Goal: Navigation & Orientation: Find specific page/section

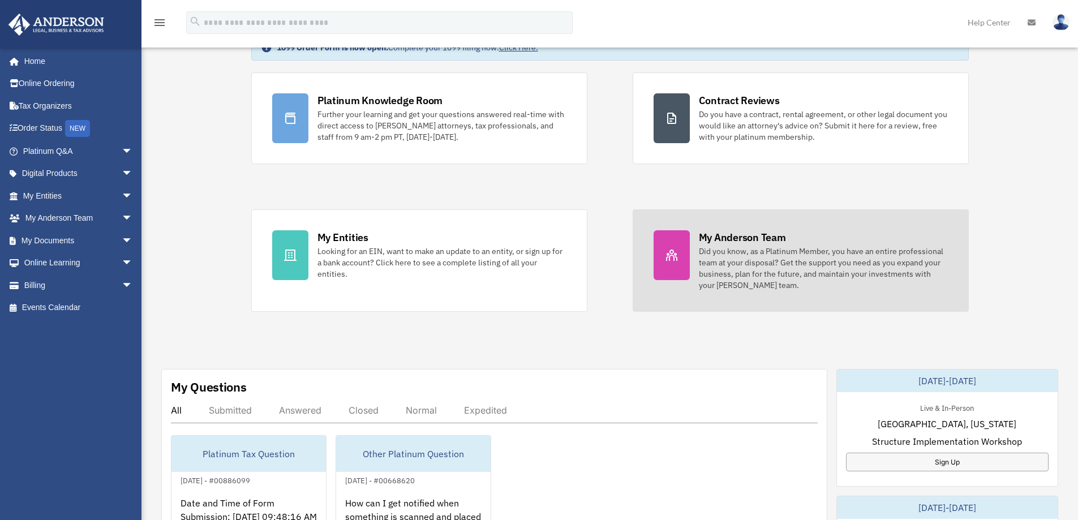
scroll to position [75, 0]
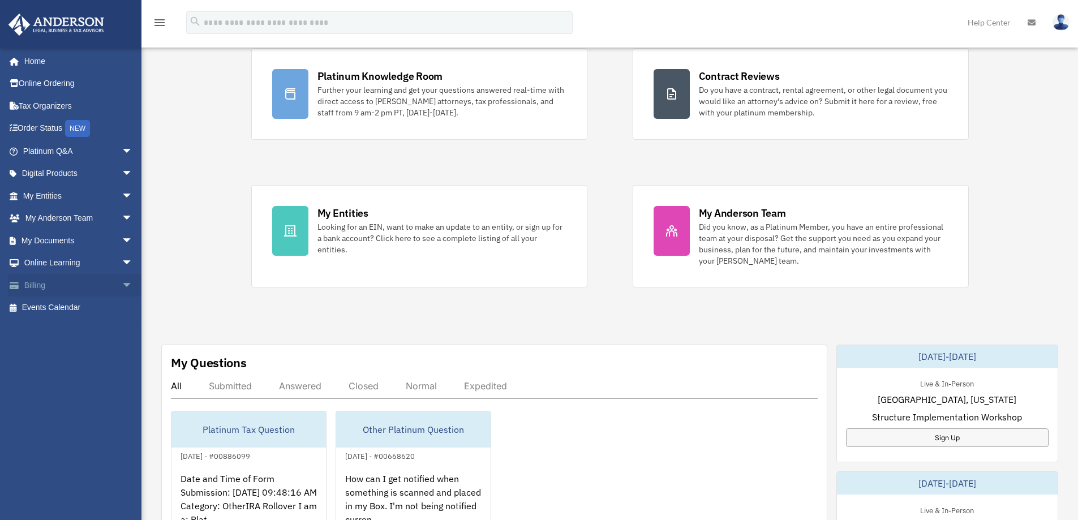
click at [72, 289] on link "Billing arrow_drop_down" at bounding box center [79, 285] width 142 height 23
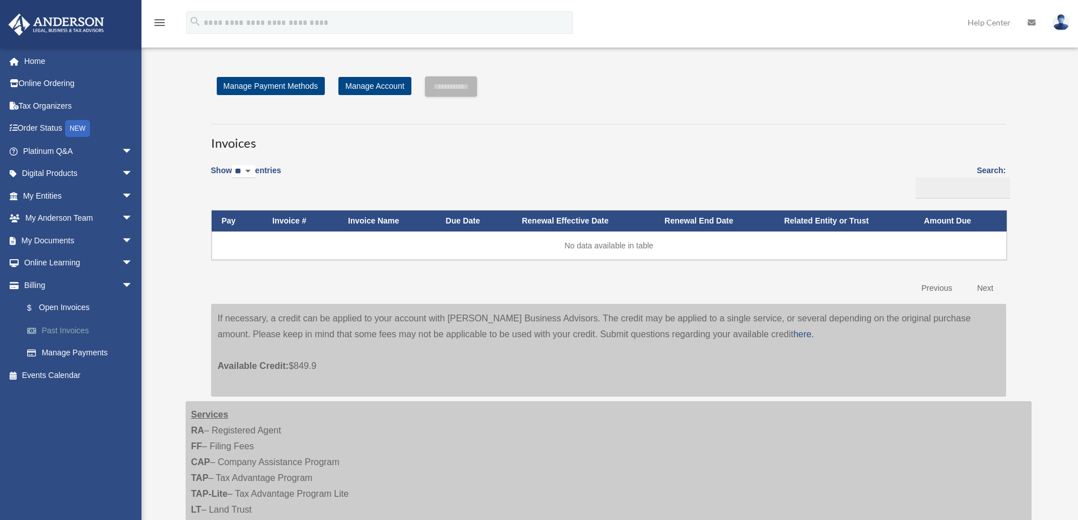
click at [69, 332] on link "Past Invoices" at bounding box center [83, 330] width 134 height 23
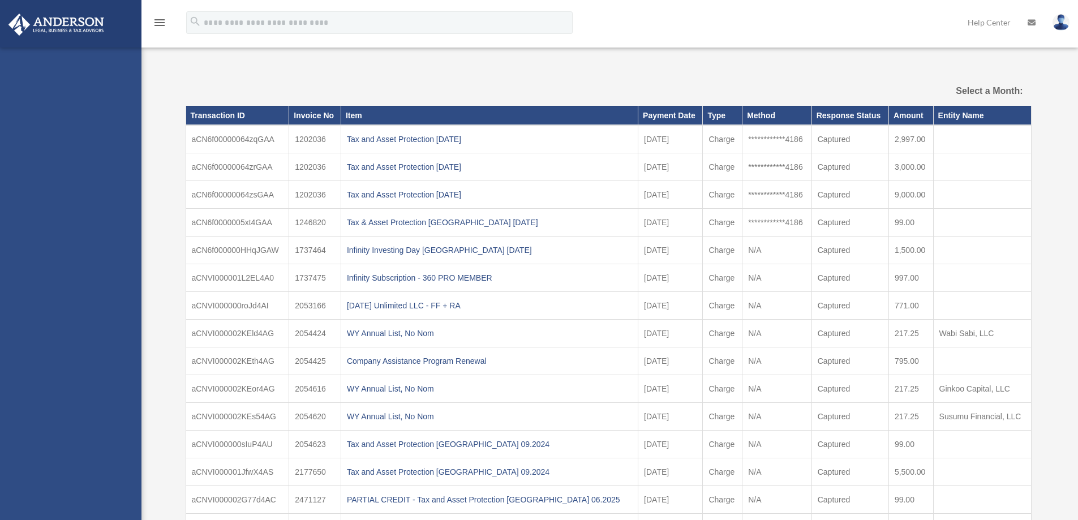
select select
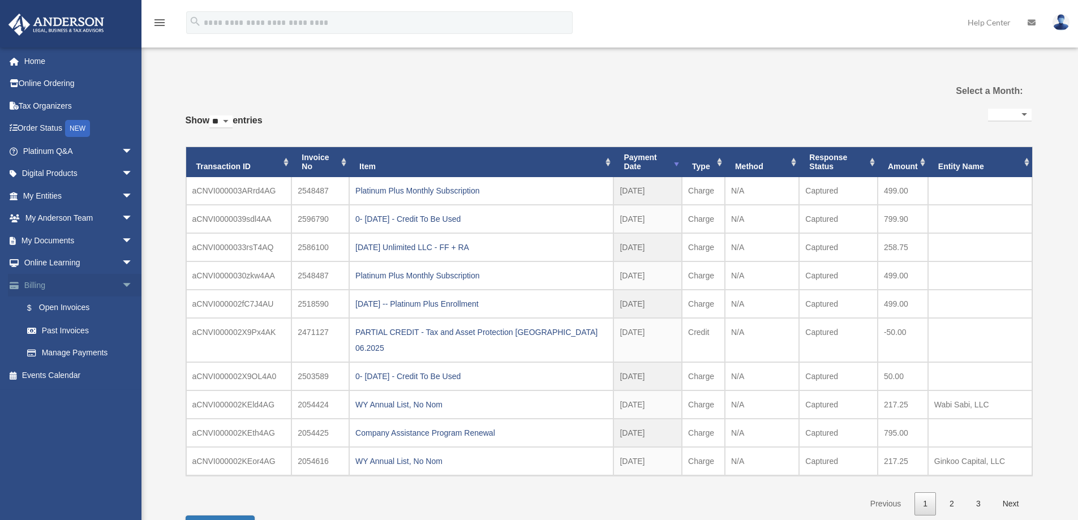
click at [122, 283] on span "arrow_drop_down" at bounding box center [133, 285] width 23 height 23
click at [122, 195] on span "arrow_drop_down" at bounding box center [133, 195] width 23 height 23
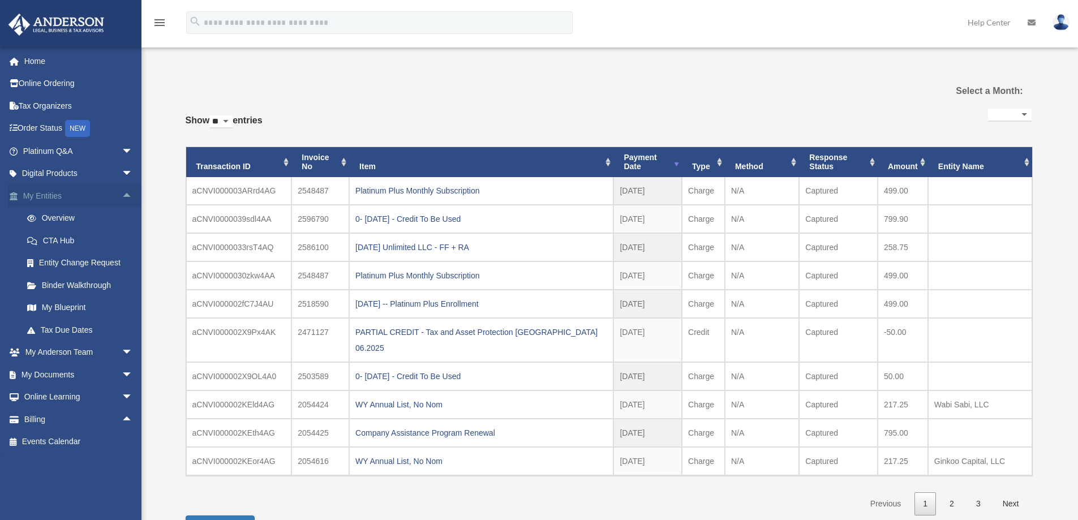
click at [122, 195] on span "arrow_drop_up" at bounding box center [133, 195] width 23 height 23
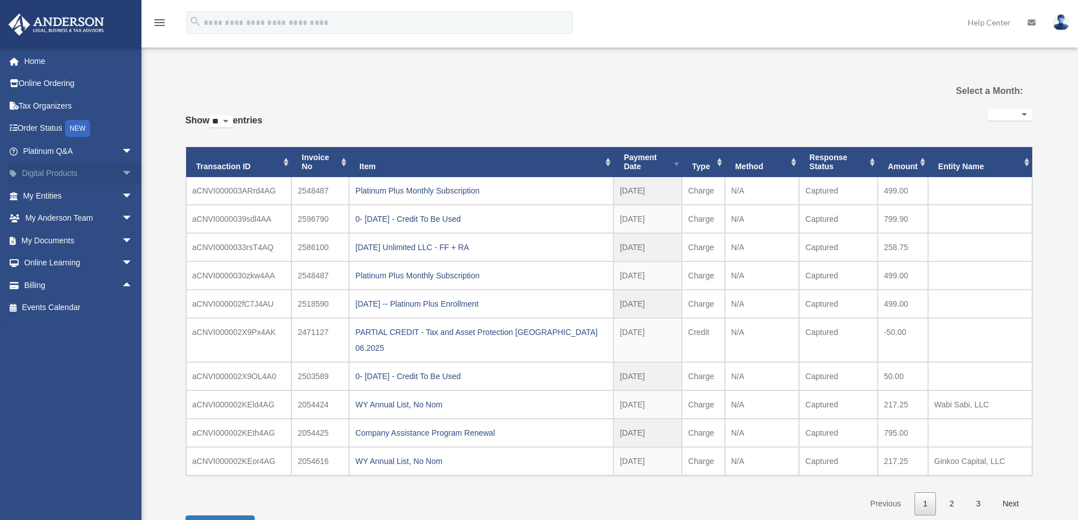
click at [122, 171] on span "arrow_drop_down" at bounding box center [133, 173] width 23 height 23
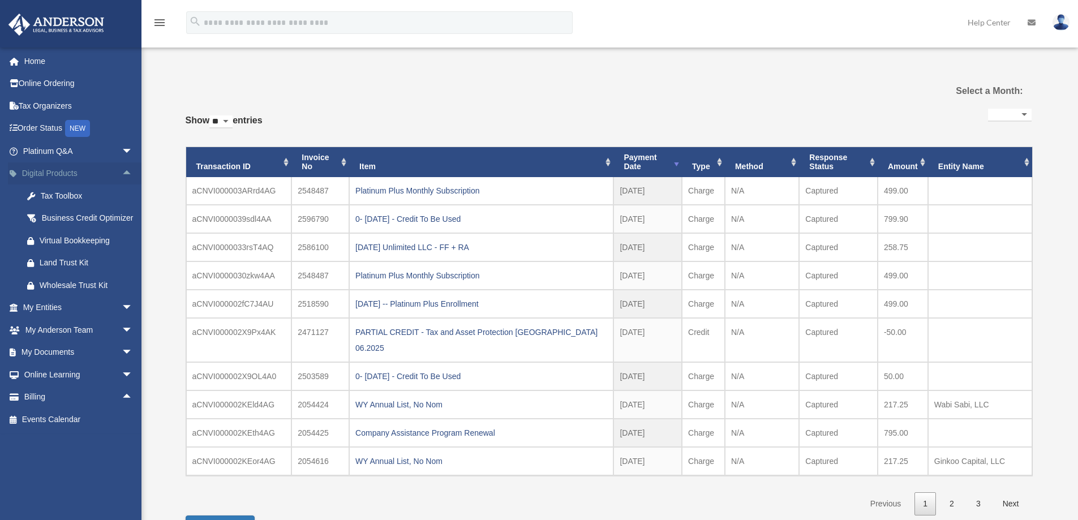
click at [122, 171] on span "arrow_drop_up" at bounding box center [133, 173] width 23 height 23
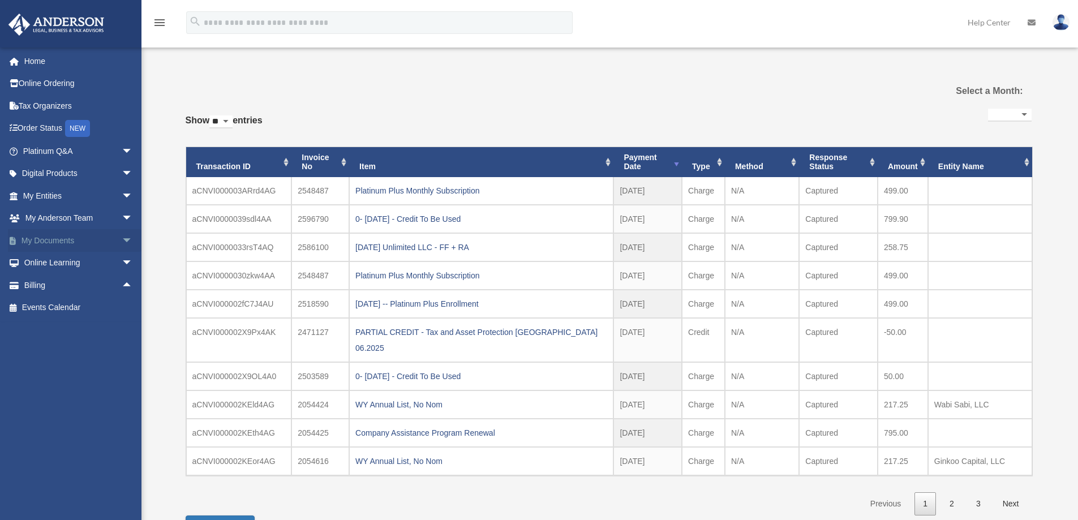
click at [122, 240] on span "arrow_drop_down" at bounding box center [133, 240] width 23 height 23
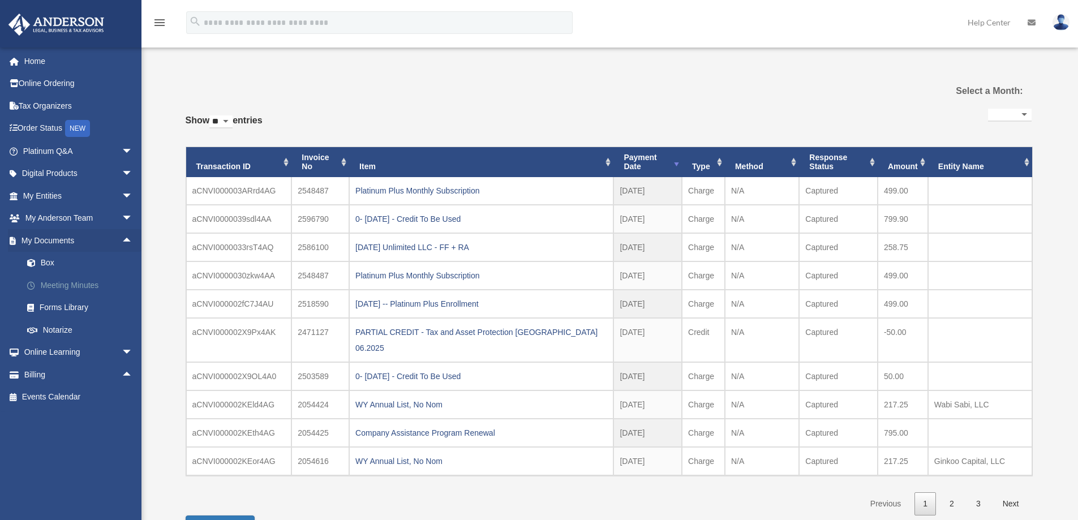
click at [90, 283] on link "Meeting Minutes" at bounding box center [83, 285] width 134 height 23
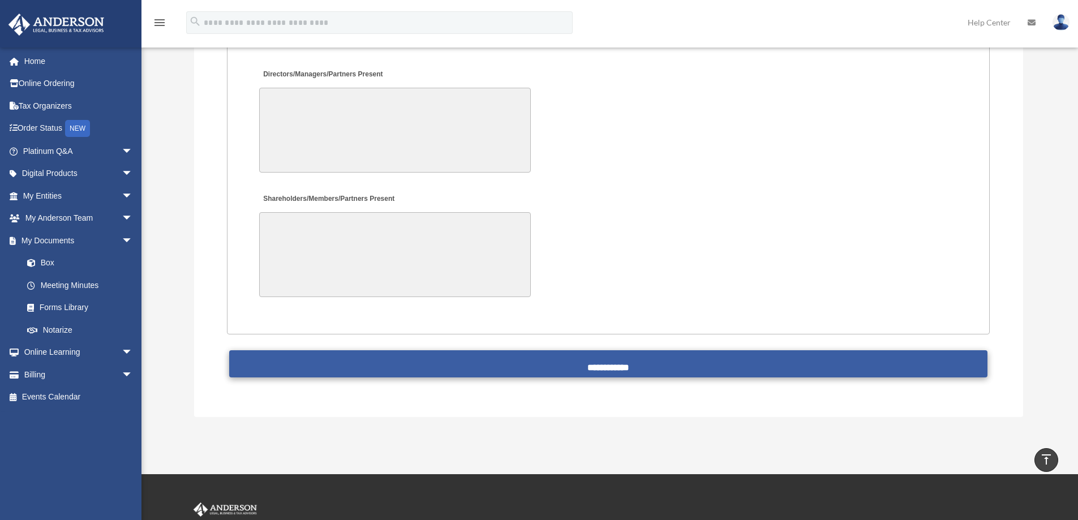
scroll to position [2338, 0]
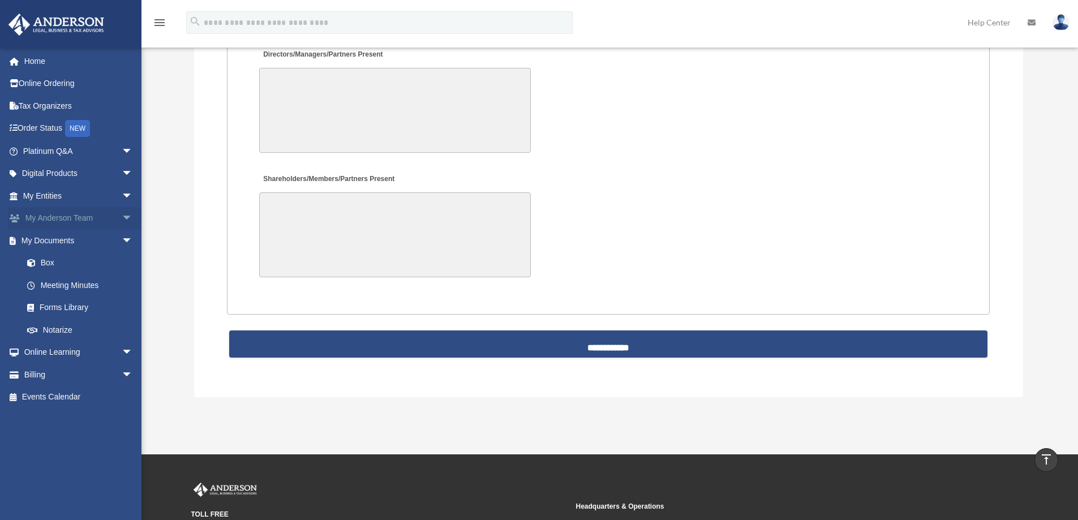
click at [122, 221] on span "arrow_drop_down" at bounding box center [133, 218] width 23 height 23
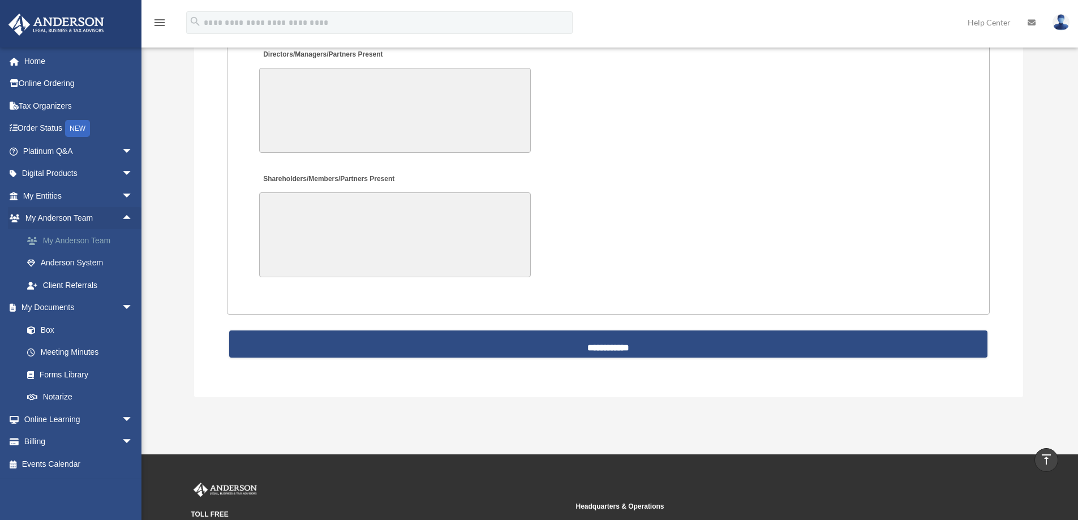
click at [81, 239] on link "My Anderson Team" at bounding box center [83, 240] width 134 height 23
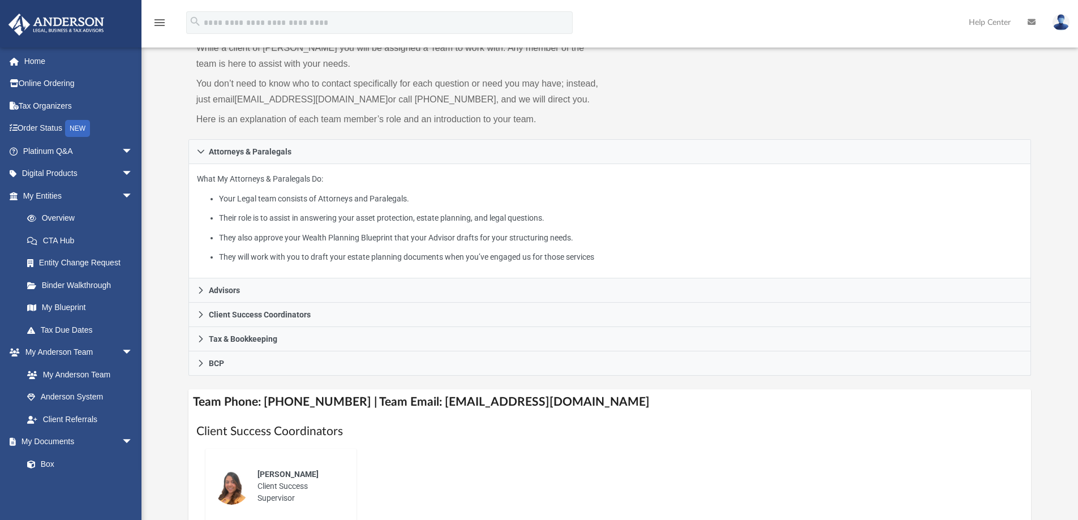
scroll to position [75, 0]
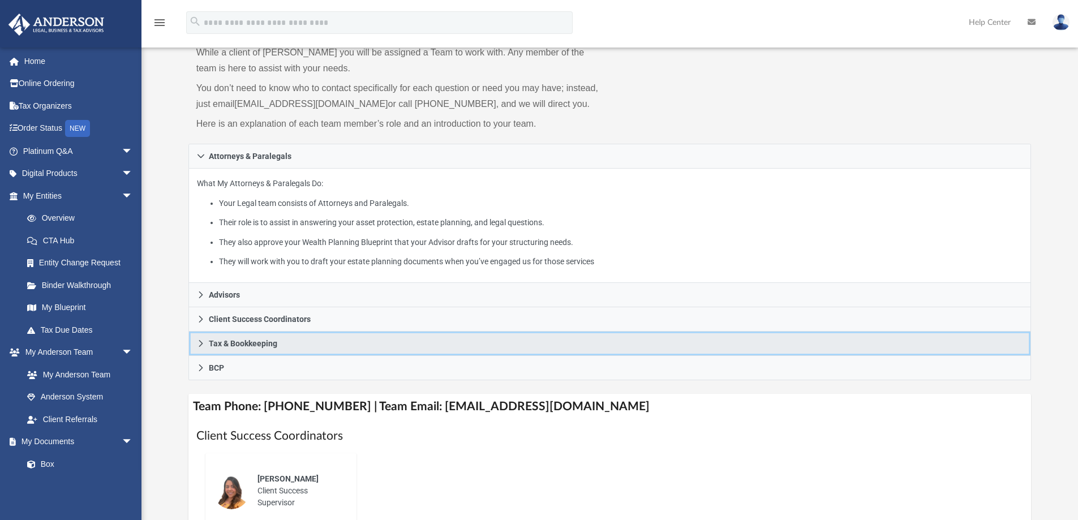
click at [209, 342] on span "Tax & Bookkeeping" at bounding box center [243, 343] width 68 height 8
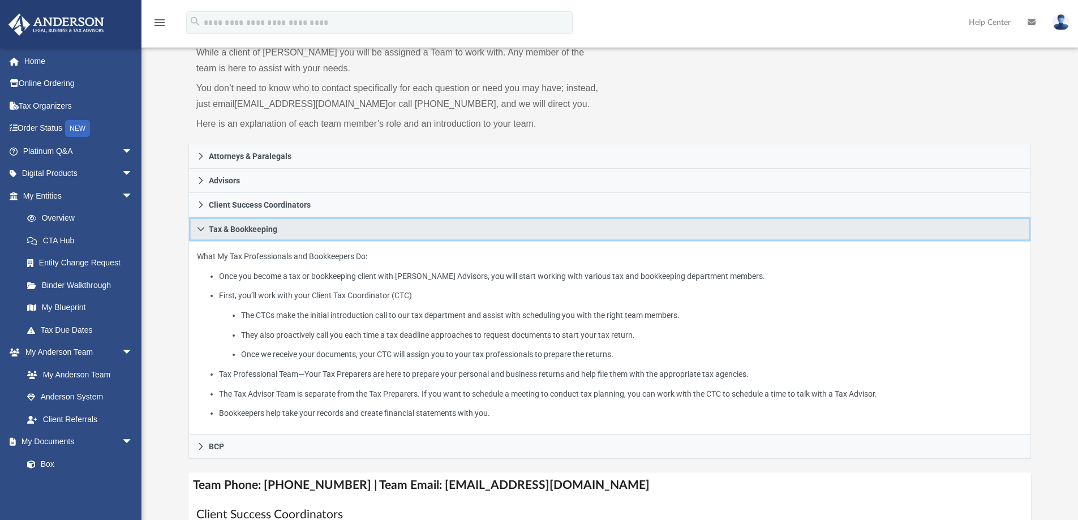
click at [205, 226] on link "Tax & Bookkeeping" at bounding box center [609, 229] width 843 height 24
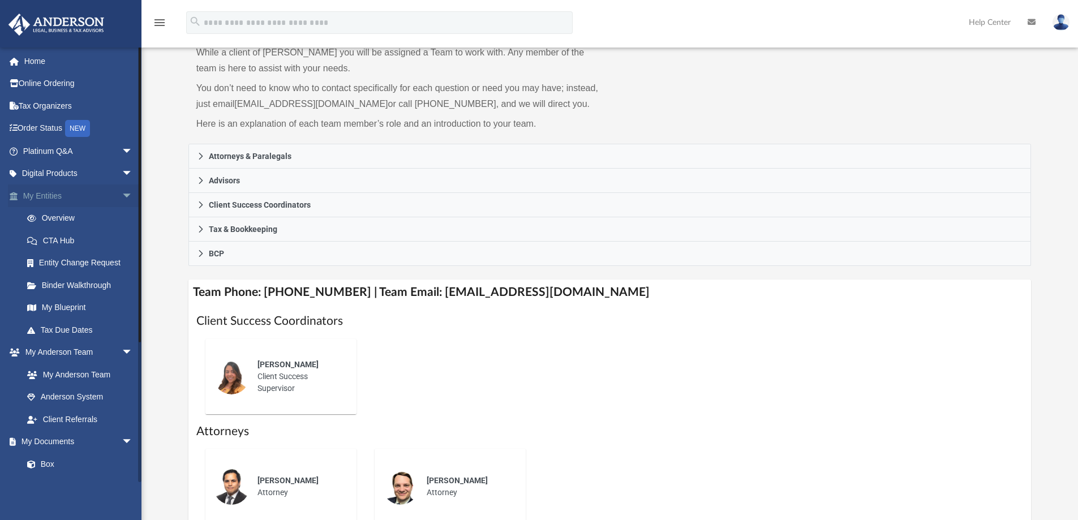
click at [122, 196] on span "arrow_drop_down" at bounding box center [133, 195] width 23 height 23
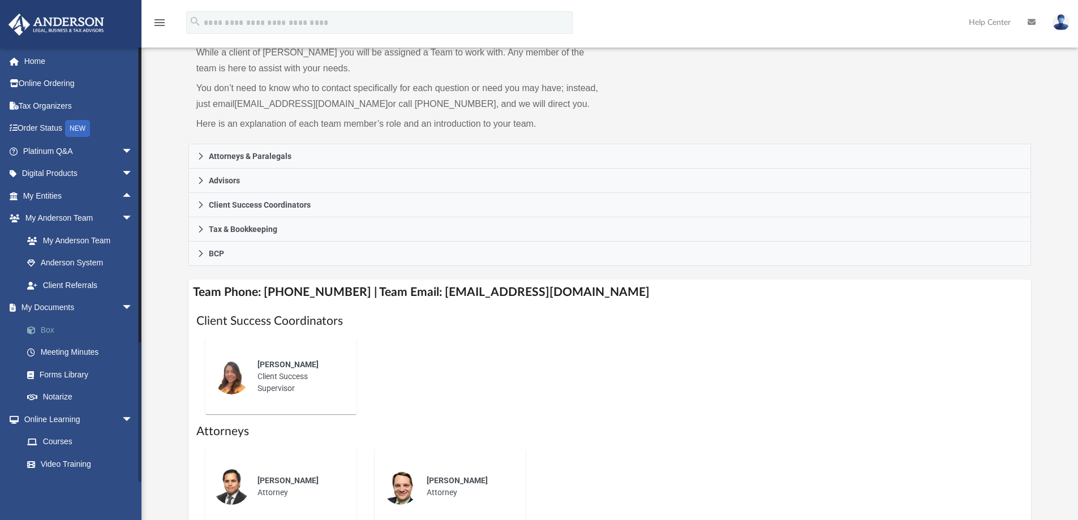
click at [46, 328] on link "Box" at bounding box center [83, 330] width 134 height 23
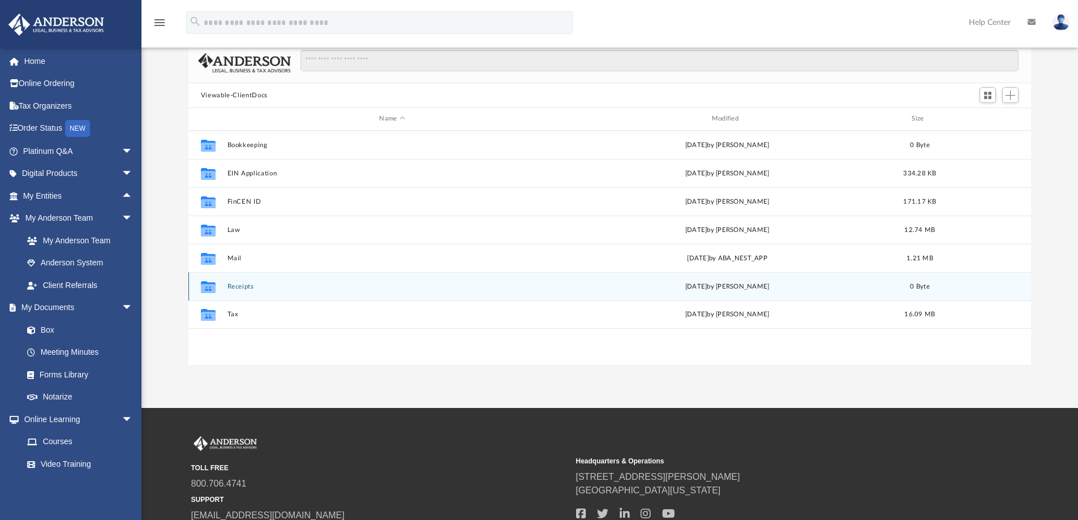
scroll to position [249, 834]
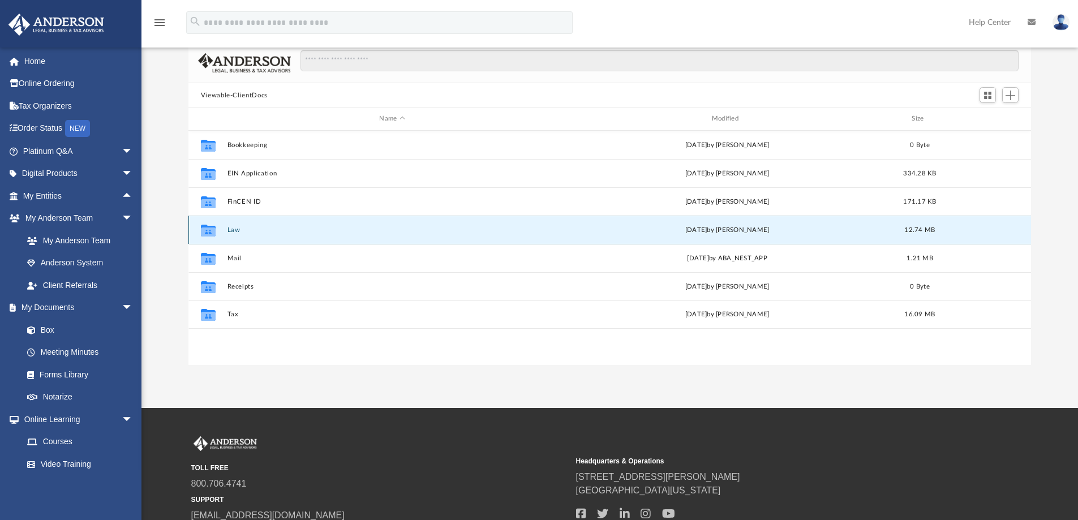
click at [230, 234] on button "Law" at bounding box center [392, 229] width 330 height 7
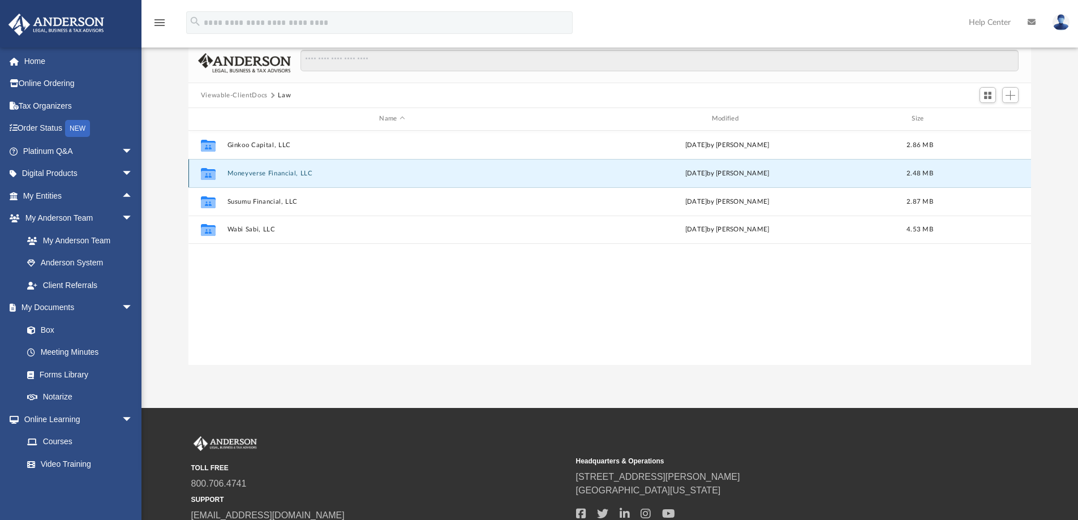
click at [303, 175] on button "Moneyverse Financial, LLC" at bounding box center [392, 173] width 330 height 7
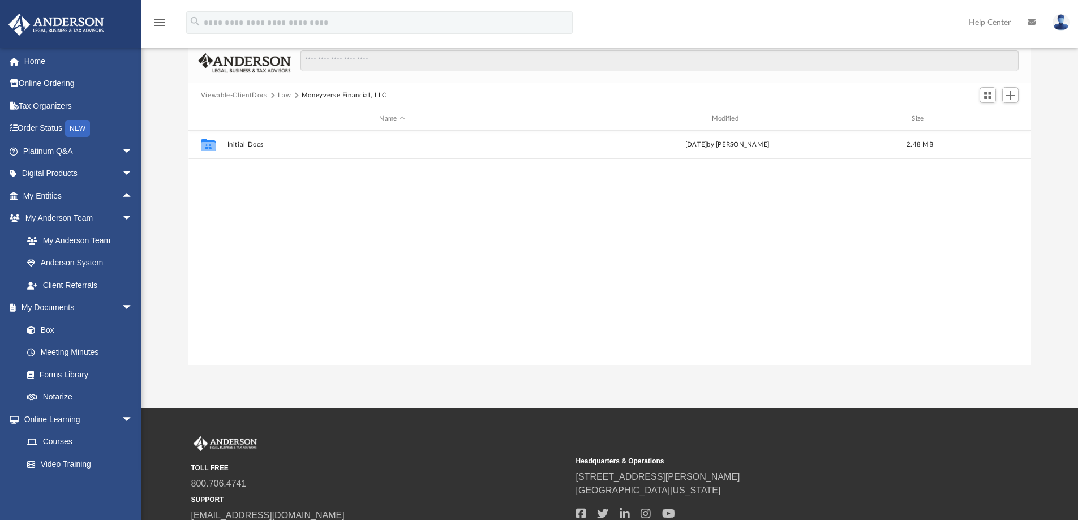
click at [225, 93] on button "Viewable-ClientDocs" at bounding box center [234, 96] width 67 height 10
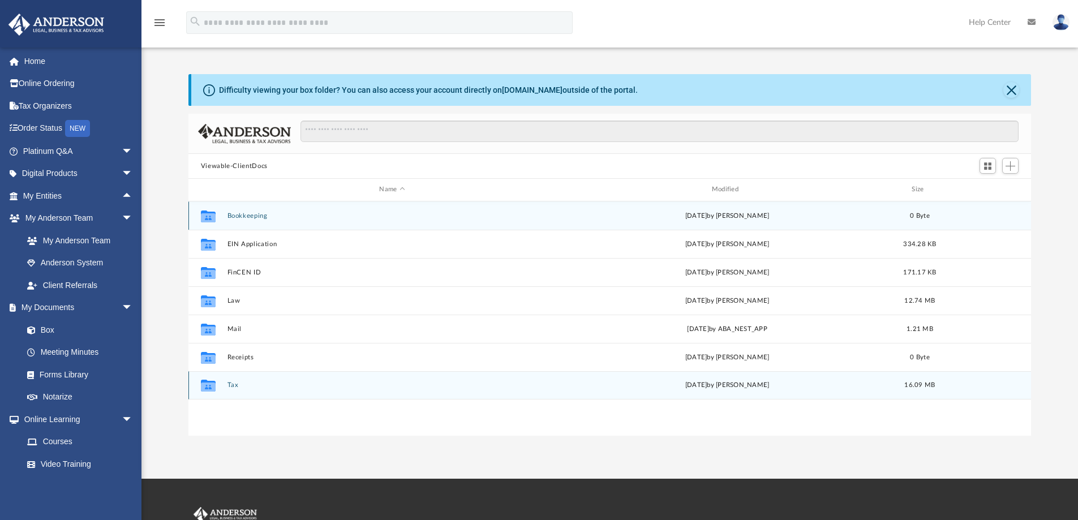
scroll to position [0, 0]
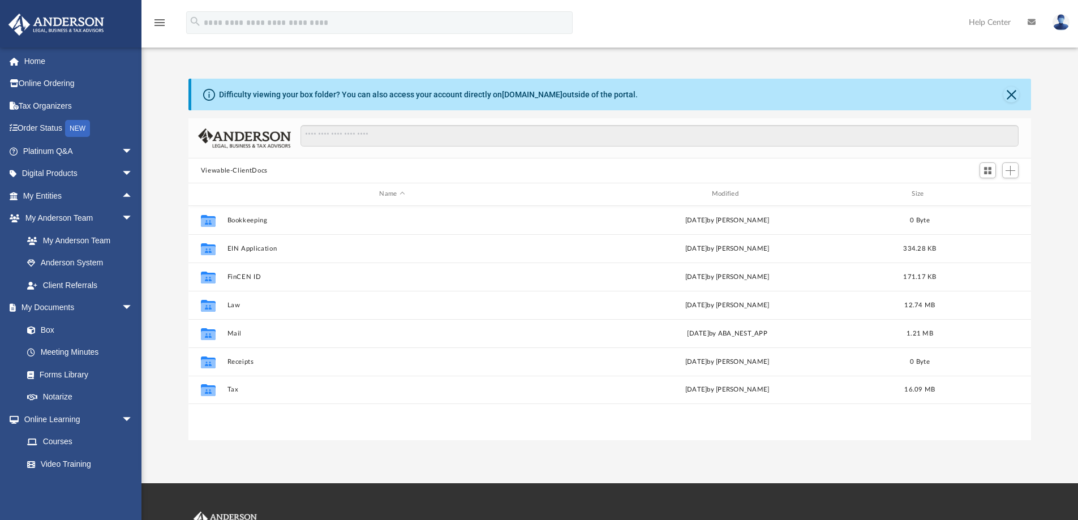
click at [1058, 27] on img at bounding box center [1060, 22] width 17 height 16
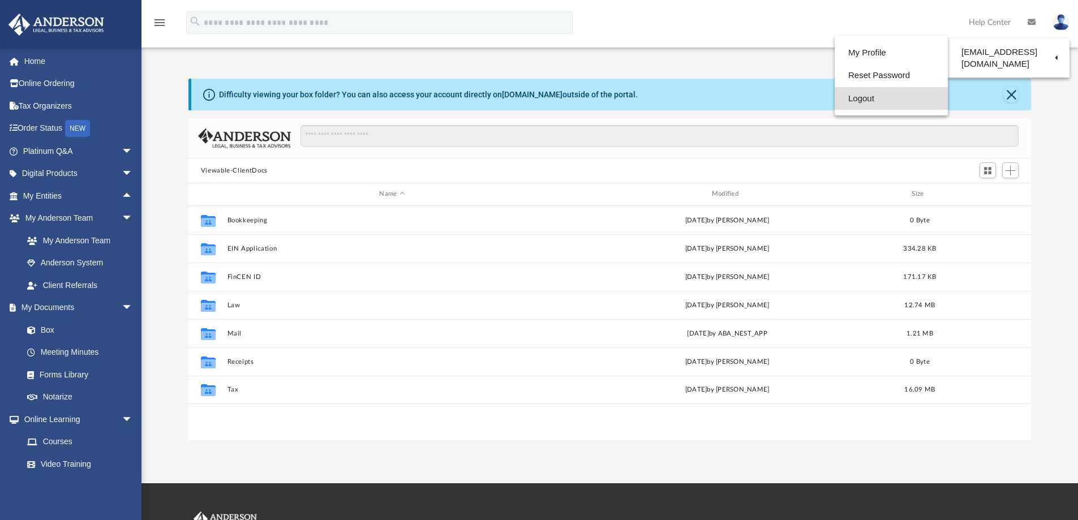
click at [861, 100] on link "Logout" at bounding box center [890, 98] width 113 height 23
